Goal: Task Accomplishment & Management: Manage account settings

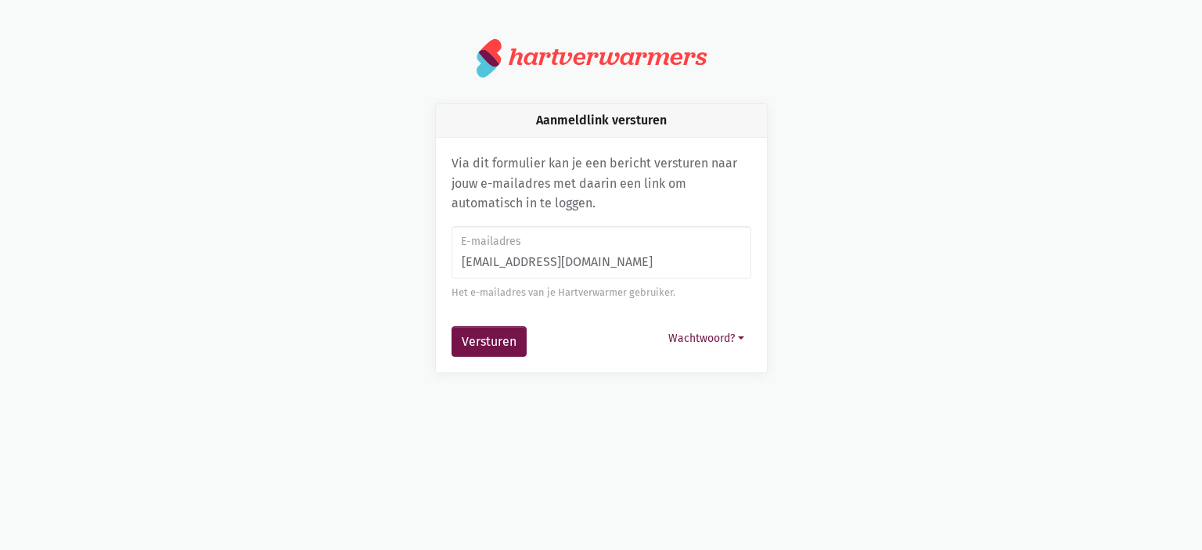
click at [515, 326] on button "Versturen" at bounding box center [489, 341] width 75 height 31
click at [467, 322] on form "[EMAIL_ADDRESS][DOMAIN_NAME] E-mailadres Het e-mailadres van je Hartverwarmer g…" at bounding box center [602, 291] width 300 height 131
click at [470, 328] on button "Versturen" at bounding box center [489, 341] width 75 height 31
